Goal: Information Seeking & Learning: Learn about a topic

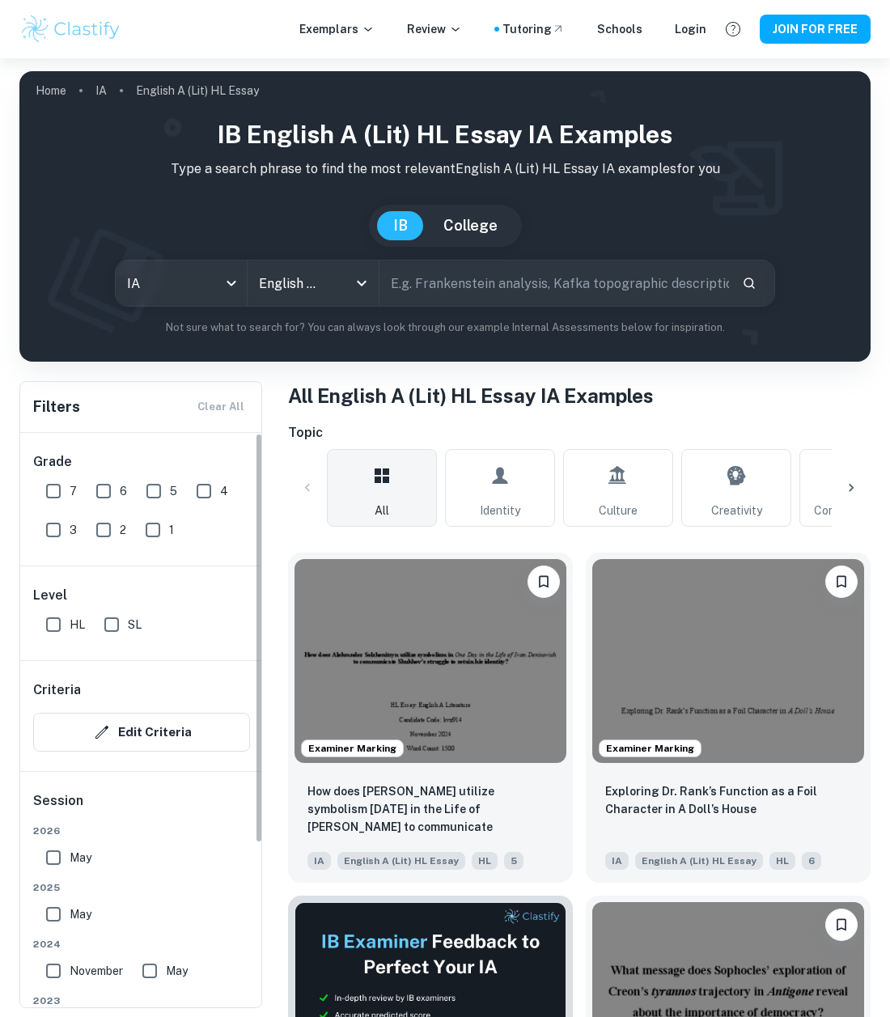
click at [60, 488] on input "7" at bounding box center [53, 491] width 32 height 32
checkbox input "true"
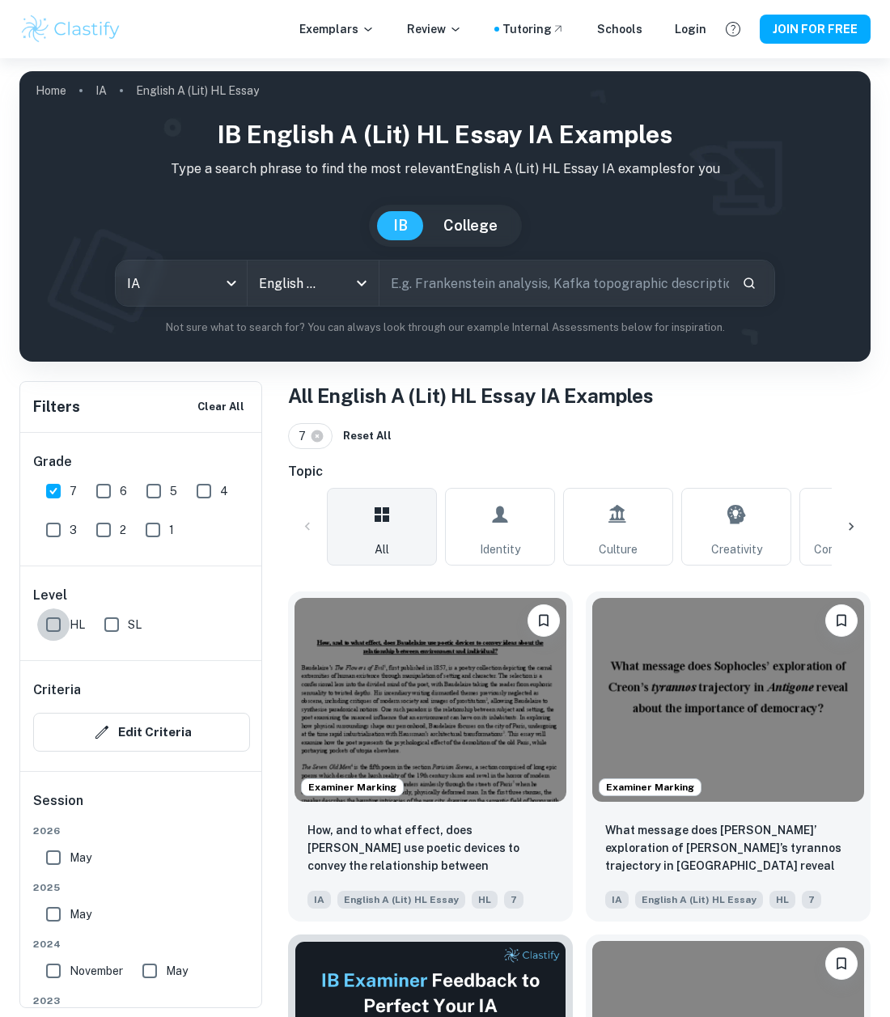
click at [44, 639] on input "HL" at bounding box center [53, 624] width 32 height 32
checkbox input "true"
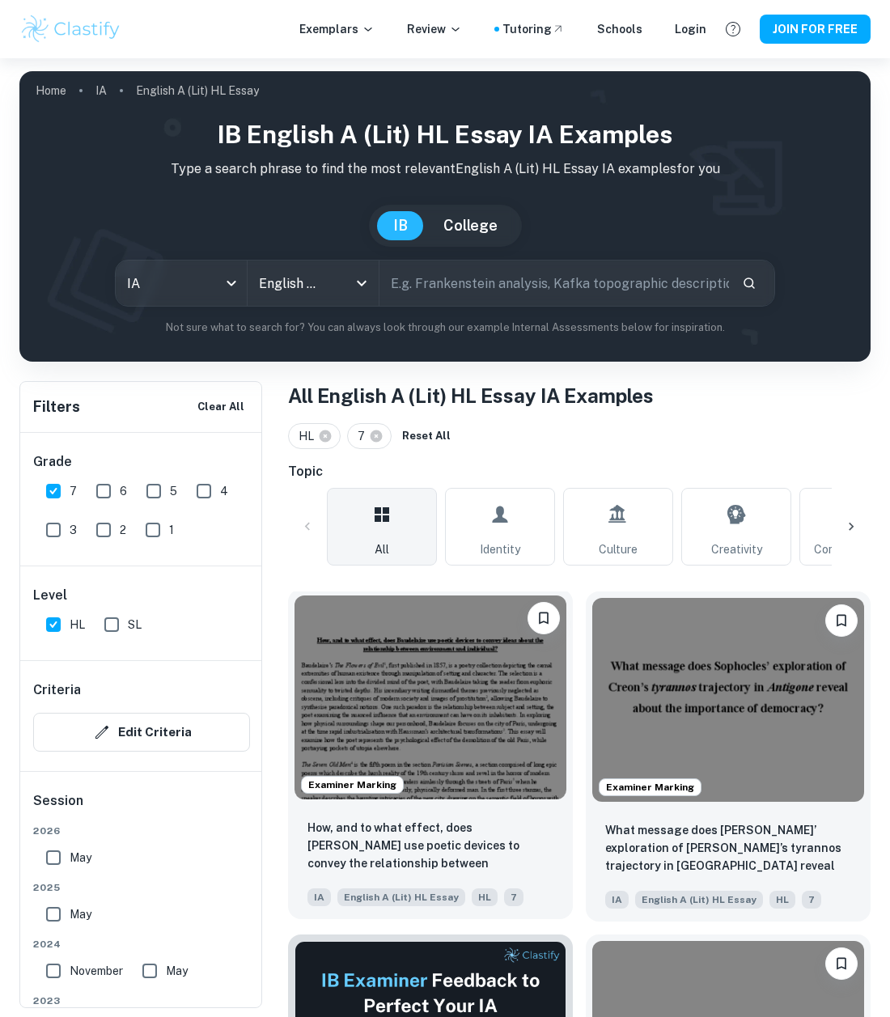
click at [407, 612] on img at bounding box center [430, 697] width 272 height 204
